Goal: Task Accomplishment & Management: Complete application form

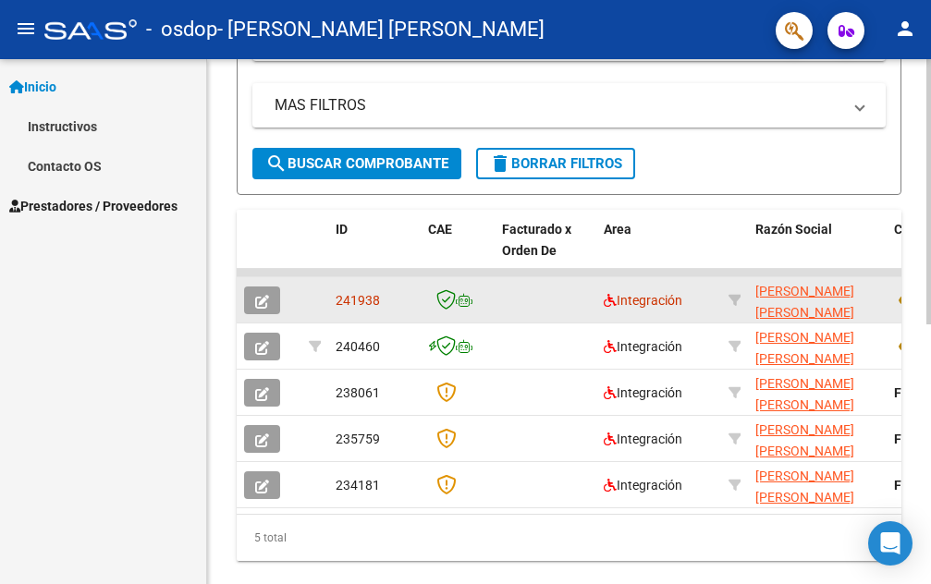
click at [269, 303] on button "button" at bounding box center [262, 301] width 36 height 28
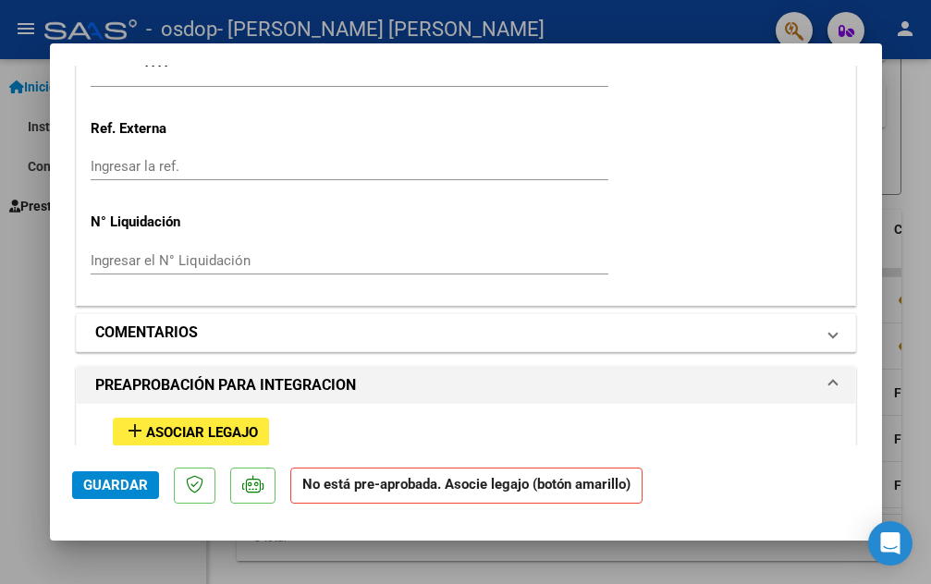
scroll to position [1387, 0]
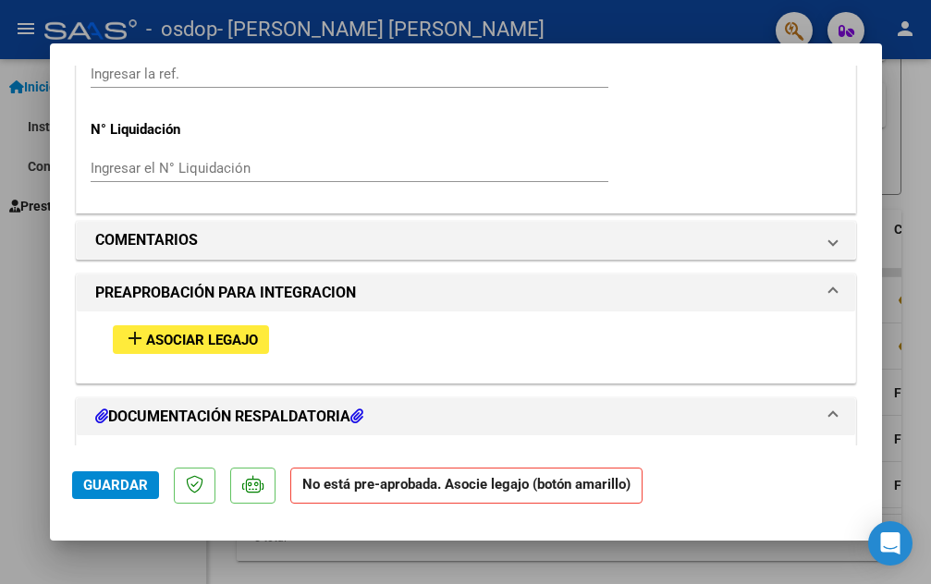
click at [178, 328] on button "add Asociar Legajo" at bounding box center [191, 340] width 156 height 29
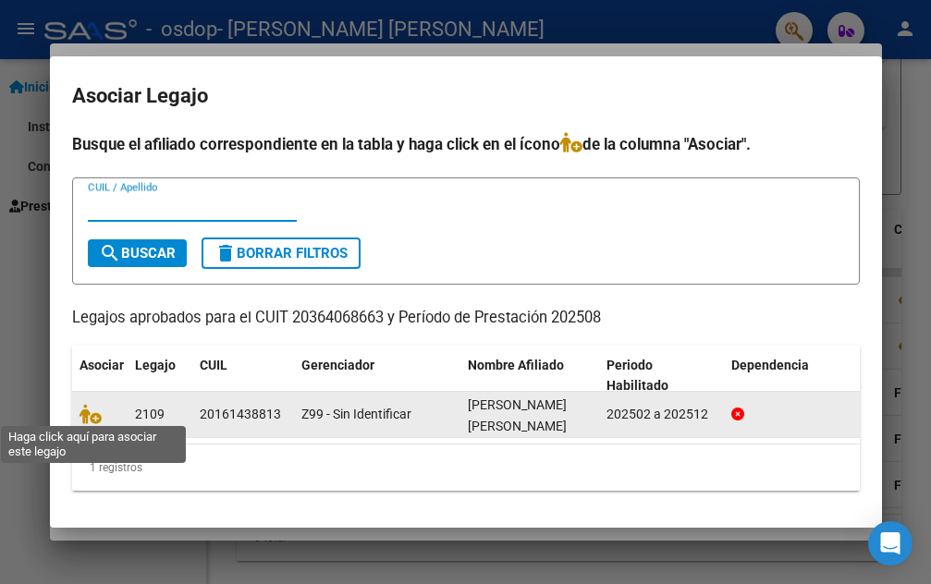
click at [89, 421] on div at bounding box center [100, 414] width 41 height 21
click at [88, 411] on icon at bounding box center [91, 414] width 22 height 20
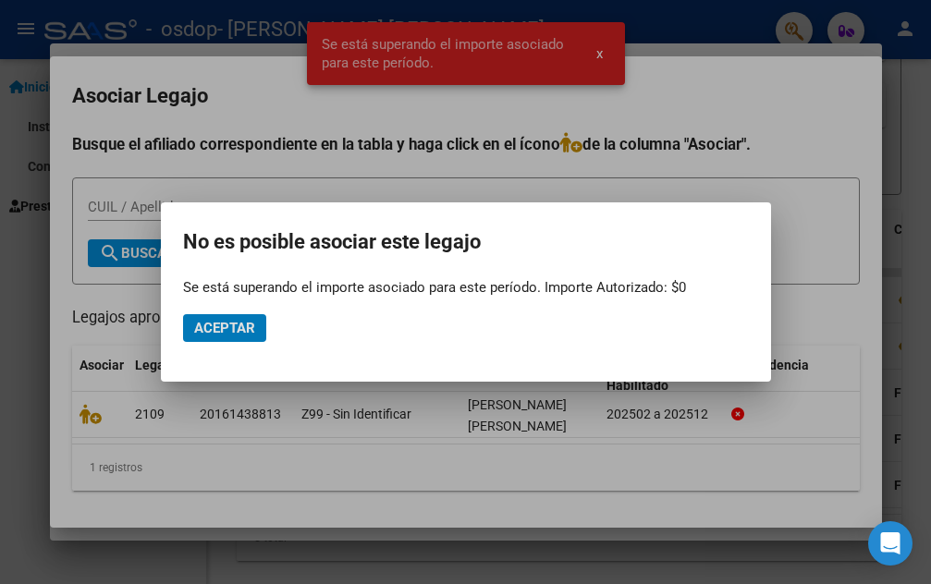
click at [246, 317] on button "Aceptar" at bounding box center [224, 328] width 83 height 28
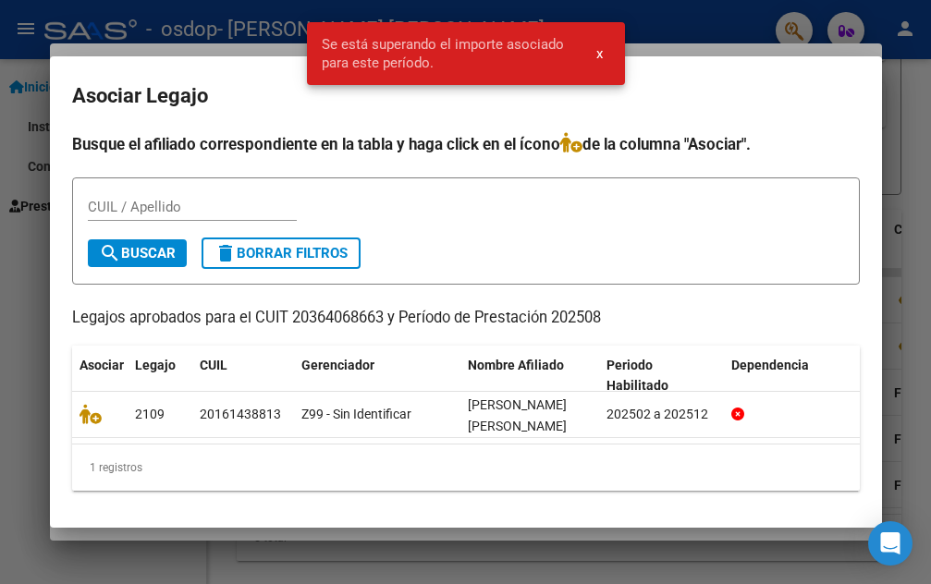
click at [929, 73] on div at bounding box center [465, 292] width 931 height 584
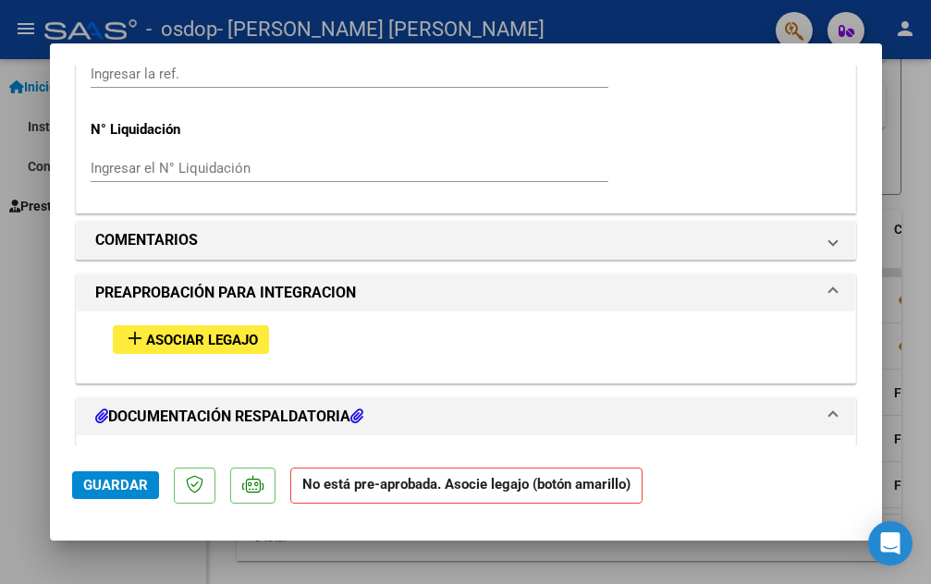
click at [891, 114] on div at bounding box center [465, 292] width 931 height 584
type input "$ 0,00"
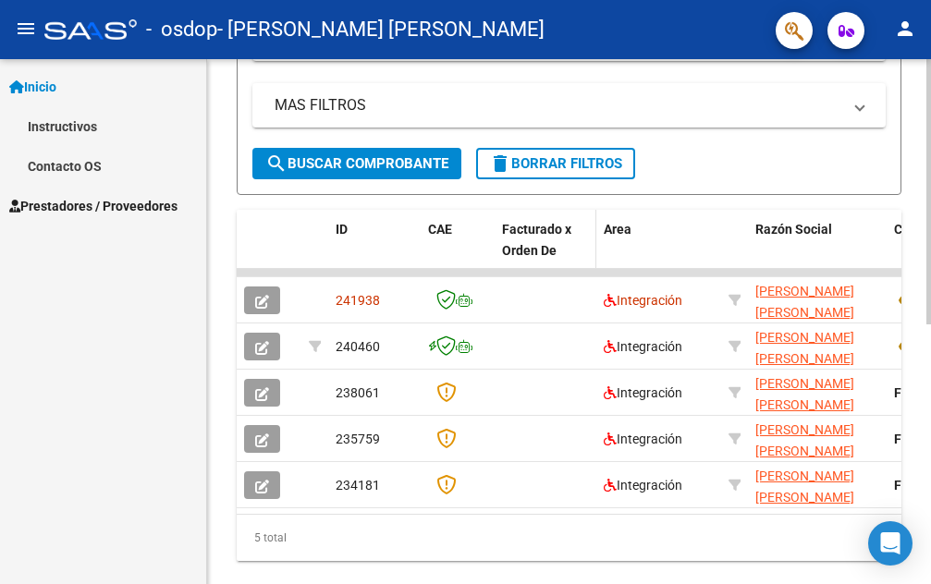
scroll to position [0, 0]
